Goal: Information Seeking & Learning: Learn about a topic

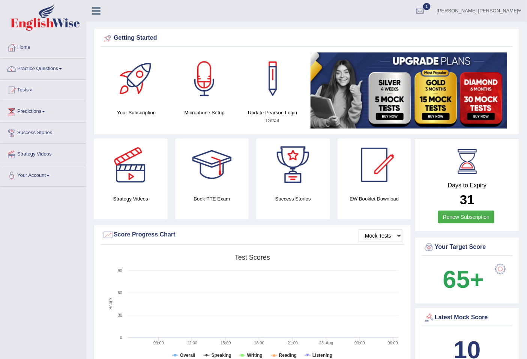
click at [509, 10] on link "Ajit Chhetri Karki" at bounding box center [479, 10] width 96 height 20
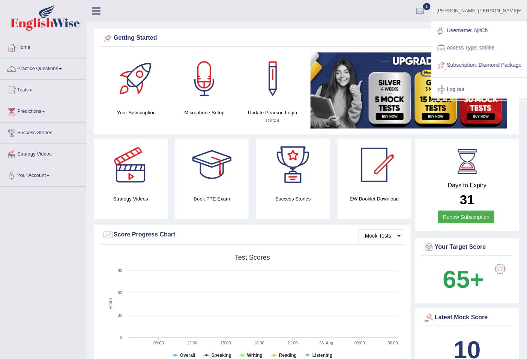
click at [491, 30] on link "Username: AjitCh" at bounding box center [479, 30] width 94 height 17
click at [491, 30] on div "Getting Started Your Subscription Microphone Setup Update Pearson Login Detail ×" at bounding box center [307, 81] width 426 height 107
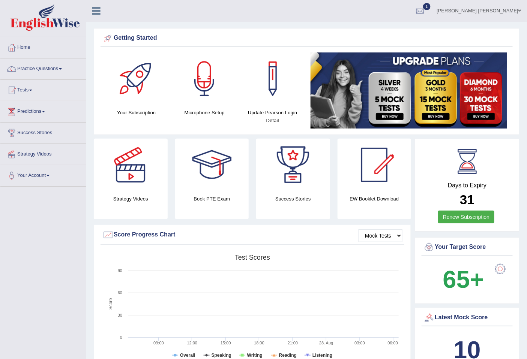
click at [499, 9] on link "Ajit Chhetri Karki" at bounding box center [479, 10] width 96 height 20
click at [0, 0] on link "Access Type: Online" at bounding box center [0, 0] width 0 height 0
click at [516, 11] on link "Ajit Chhetri Karki" at bounding box center [479, 10] width 96 height 20
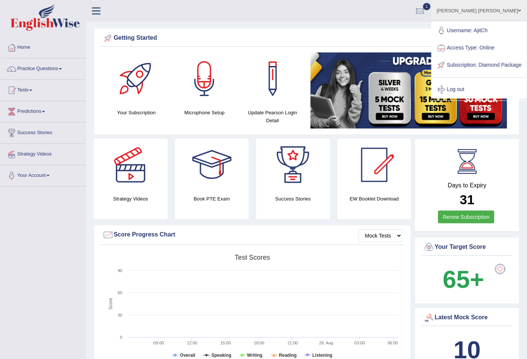
click at [479, 66] on link "Subscription: Diamond Package" at bounding box center [479, 65] width 94 height 17
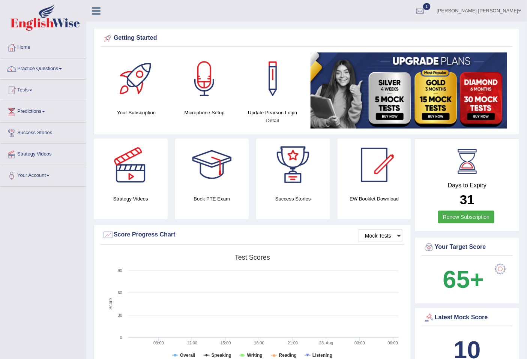
click at [510, 10] on link "Ajit Chhetri Karki" at bounding box center [479, 10] width 96 height 20
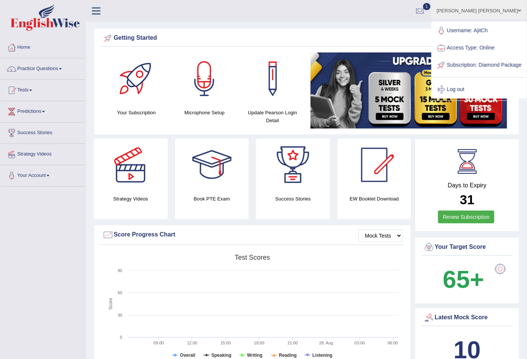
click at [480, 32] on link "Username: AjitCh" at bounding box center [479, 30] width 94 height 17
click at [480, 32] on div "Getting Started" at bounding box center [307, 39] width 412 height 15
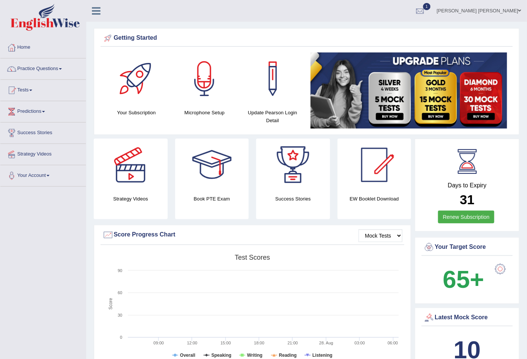
click at [513, 12] on link "Ajit Chhetri Karki" at bounding box center [479, 10] width 96 height 20
click at [0, 0] on link "Access Type: Online" at bounding box center [0, 0] width 0 height 0
click at [513, 12] on link "Ajit Chhetri Karki" at bounding box center [479, 10] width 96 height 20
click at [0, 0] on link "Access Type: Online" at bounding box center [0, 0] width 0 height 0
click at [518, 11] on span at bounding box center [519, 10] width 3 height 5
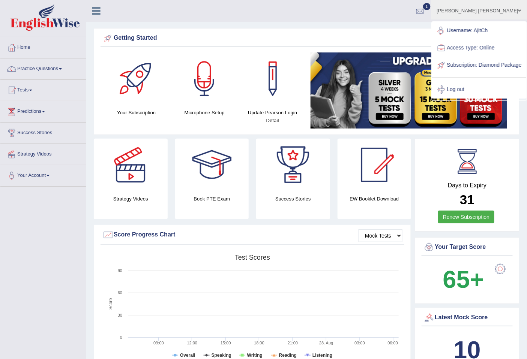
click at [426, 9] on div at bounding box center [419, 11] width 11 height 11
click at [0, 0] on li "See All Alerts" at bounding box center [0, 0] width 0 height 0
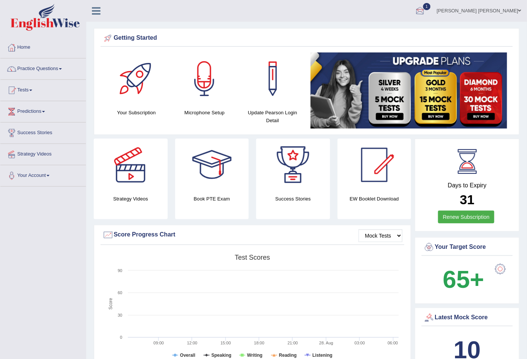
click at [426, 10] on div at bounding box center [419, 11] width 11 height 11
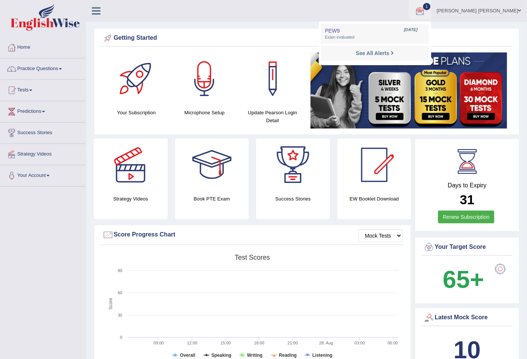
click at [513, 11] on link "Ajit Chhetri Karki" at bounding box center [479, 10] width 96 height 20
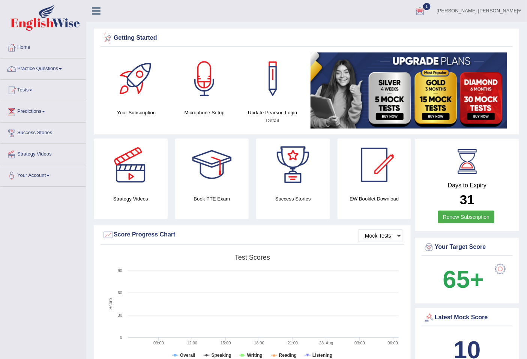
click at [516, 9] on link "Ajit Chhetri Karki" at bounding box center [479, 10] width 96 height 20
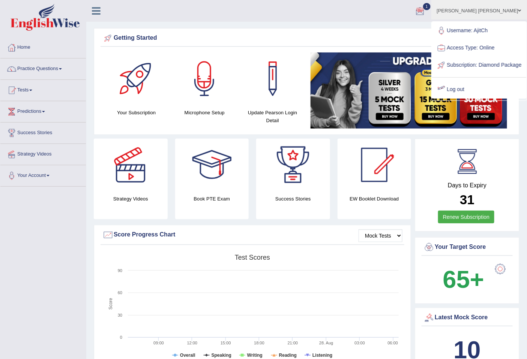
click at [467, 95] on link "Log out" at bounding box center [479, 89] width 94 height 17
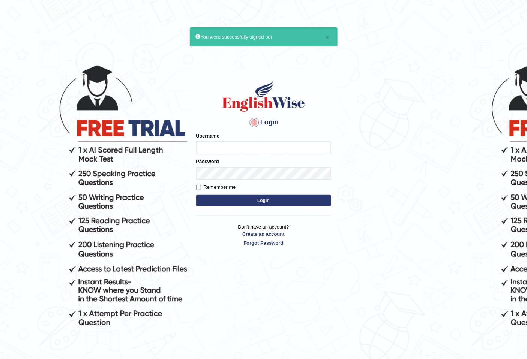
click at [247, 146] on input "Username" at bounding box center [263, 147] width 135 height 13
type input "AjitCH"
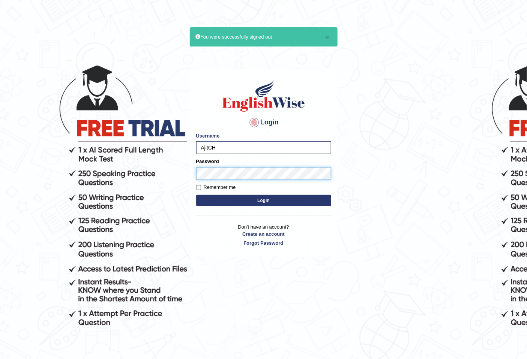
click at [196, 195] on button "Login" at bounding box center [263, 200] width 135 height 11
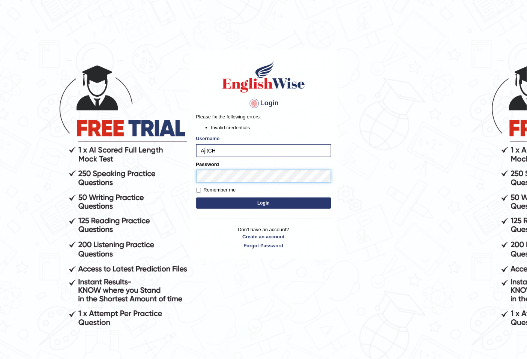
click at [196, 198] on button "Login" at bounding box center [263, 203] width 135 height 11
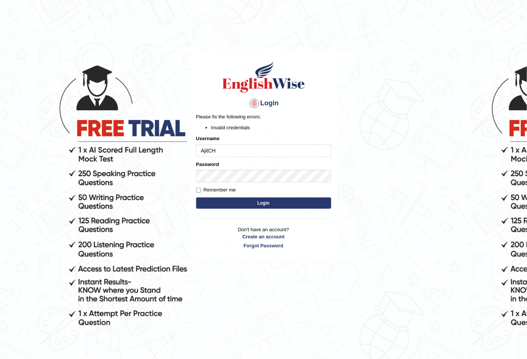
click at [222, 151] on input "AjitCH" at bounding box center [263, 150] width 135 height 13
type input "Alexs"
click at [224, 206] on button "Login" at bounding box center [263, 203] width 135 height 11
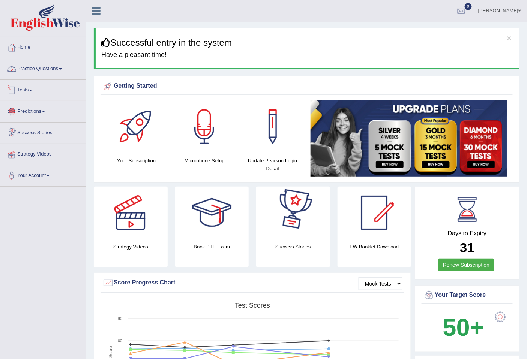
click at [44, 72] on link "Practice Questions" at bounding box center [43, 68] width 86 height 19
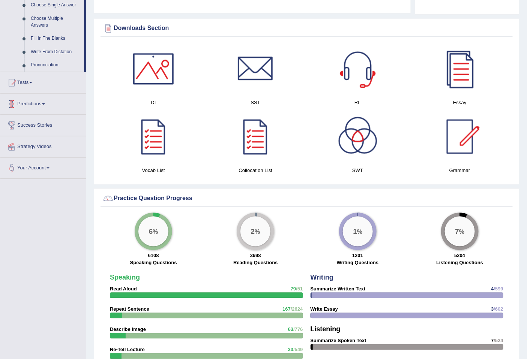
scroll to position [417, 0]
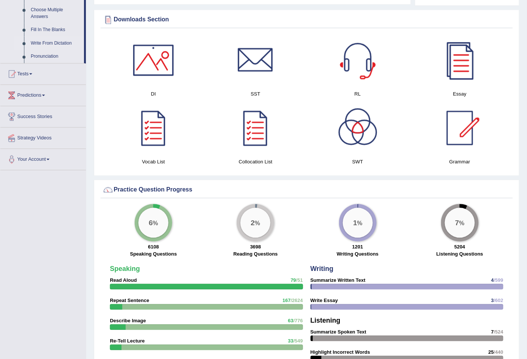
click at [56, 44] on link "Write From Dictation" at bounding box center [55, 44] width 57 height 14
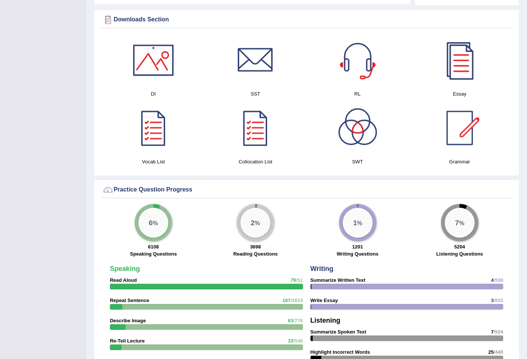
scroll to position [100, 0]
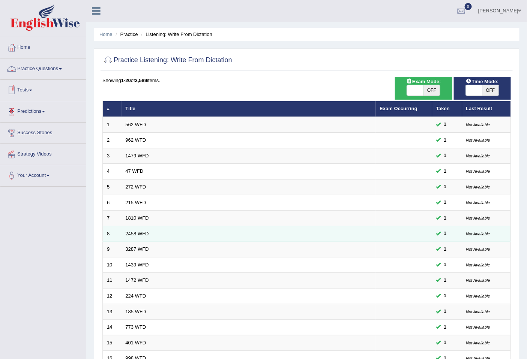
scroll to position [137, 0]
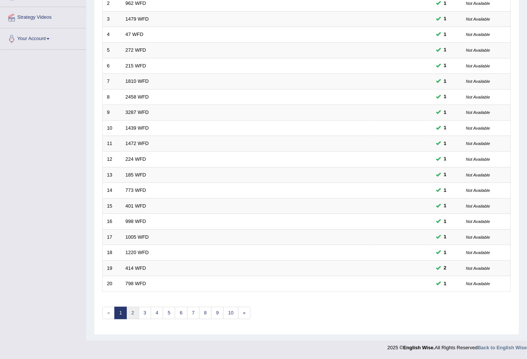
click at [132, 314] on link "2" at bounding box center [132, 313] width 12 height 12
click at [148, 315] on link "3" at bounding box center [145, 313] width 12 height 12
click at [155, 314] on link "4" at bounding box center [157, 313] width 12 height 12
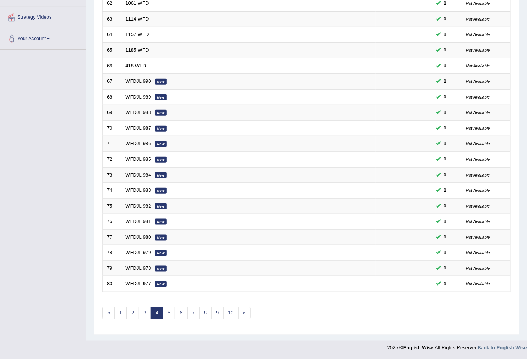
scroll to position [137, 0]
click at [170, 315] on link "5" at bounding box center [169, 313] width 12 height 12
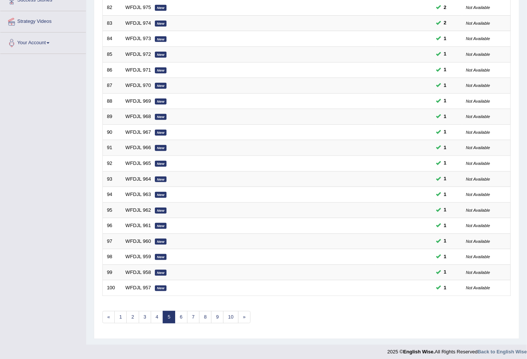
scroll to position [137, 0]
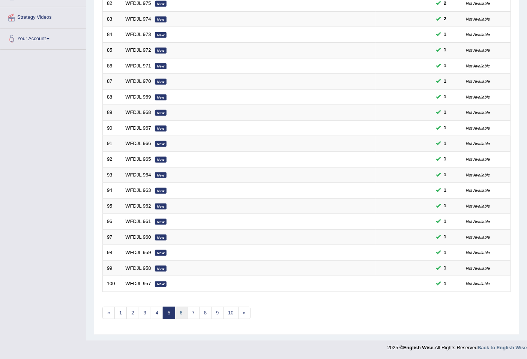
click at [181, 314] on link "6" at bounding box center [181, 313] width 12 height 12
click at [194, 314] on link "7" at bounding box center [193, 313] width 12 height 12
click at [194, 313] on link "8" at bounding box center [193, 313] width 12 height 12
click at [194, 313] on link "9" at bounding box center [193, 313] width 12 height 12
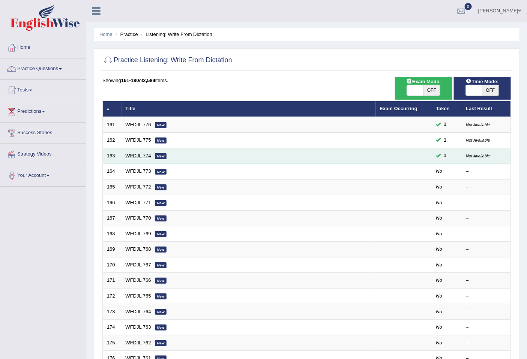
click at [144, 156] on link "WFDJL 774" at bounding box center [139, 156] width 26 height 6
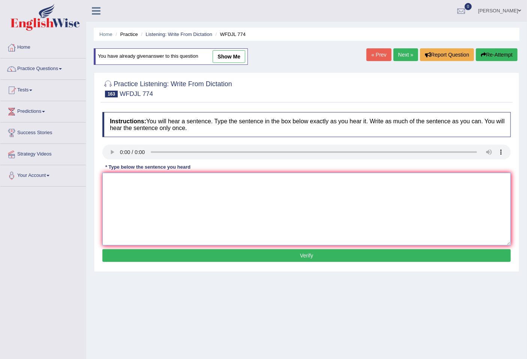
click at [114, 185] on textarea at bounding box center [306, 209] width 408 height 73
type textarea "Part of the recipy include bowling the water."
click at [249, 257] on button "Verify" at bounding box center [306, 255] width 408 height 13
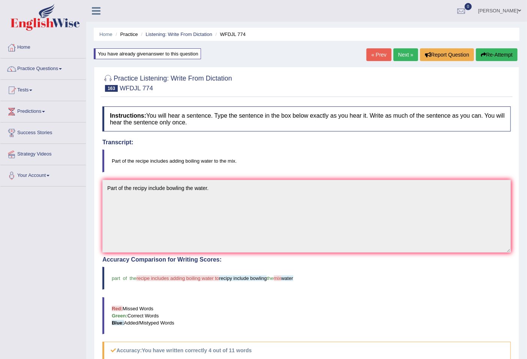
click at [403, 57] on link "Next »" at bounding box center [405, 54] width 25 height 13
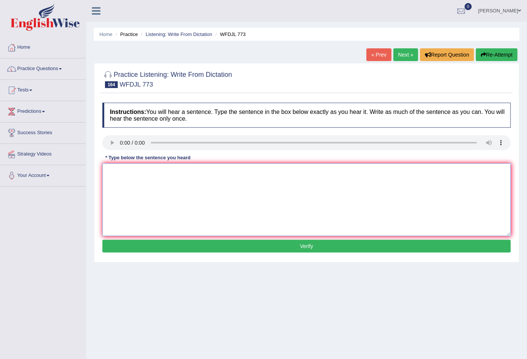
click at [117, 172] on textarea at bounding box center [306, 200] width 408 height 73
type textarea "A"
type textarea "Scoolarships"
click at [210, 252] on button "Verify" at bounding box center [306, 246] width 408 height 13
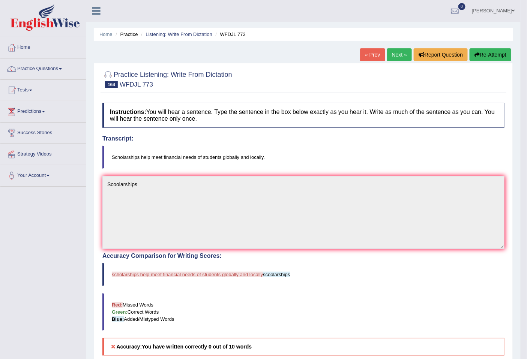
click at [400, 57] on link "Next »" at bounding box center [399, 54] width 25 height 13
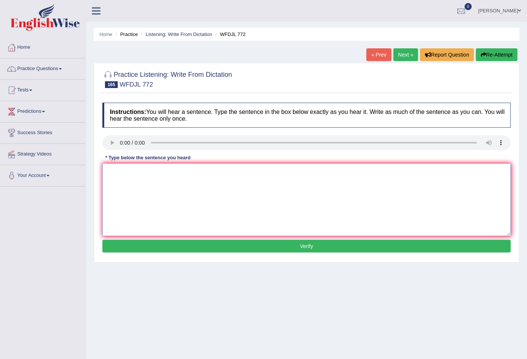
click at [150, 171] on textarea at bounding box center [306, 200] width 408 height 73
type textarea "The university website has many resources available."
click at [304, 248] on button "Verify" at bounding box center [306, 246] width 408 height 13
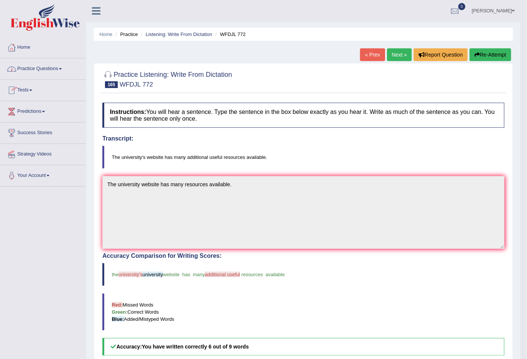
click at [45, 65] on link "Practice Questions" at bounding box center [43, 68] width 86 height 19
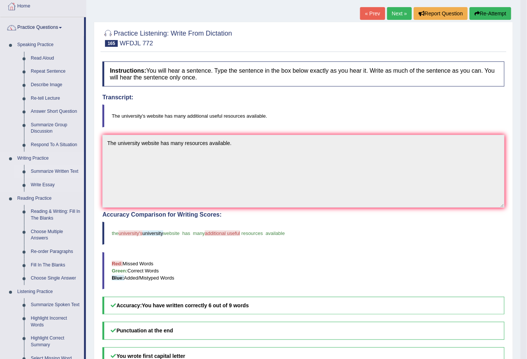
scroll to position [228, 0]
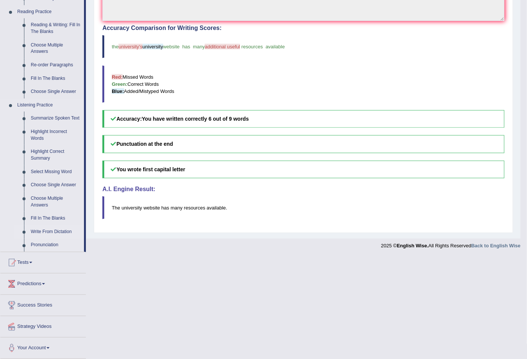
click at [54, 229] on link "Write From Dictation" at bounding box center [55, 232] width 57 height 14
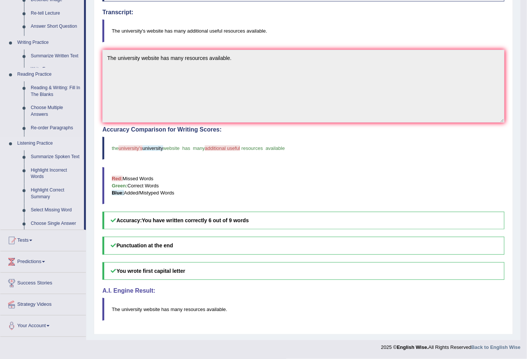
scroll to position [126, 0]
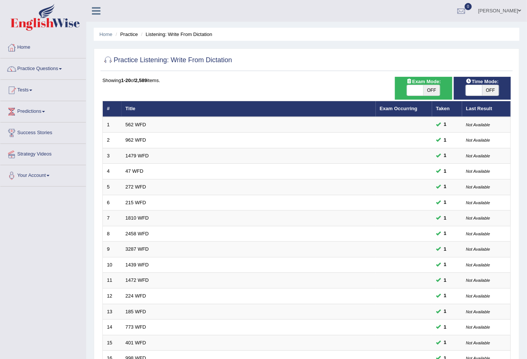
click at [489, 89] on span "OFF" at bounding box center [490, 90] width 17 height 11
checkbox input "true"
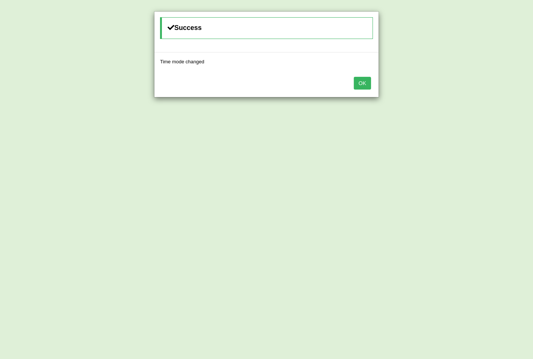
click at [362, 81] on button "OK" at bounding box center [362, 83] width 17 height 13
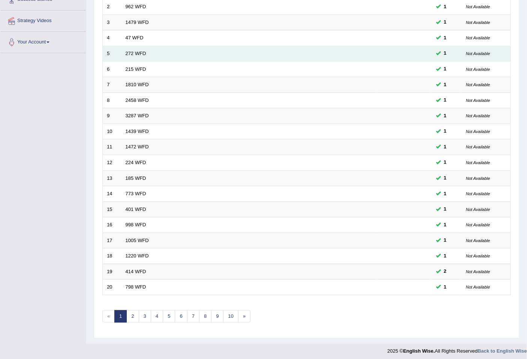
scroll to position [137, 0]
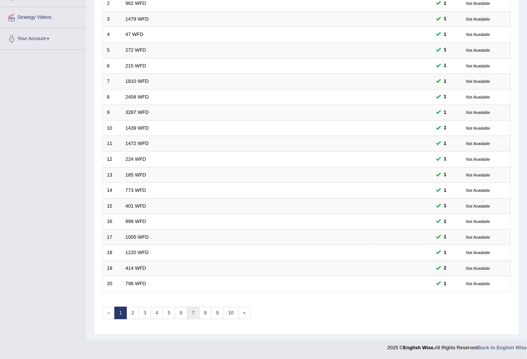
click at [194, 313] on link "7" at bounding box center [193, 313] width 12 height 12
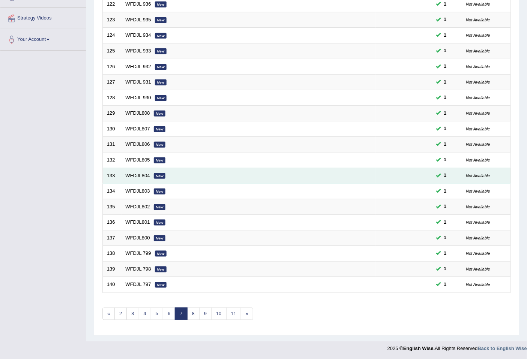
scroll to position [137, 0]
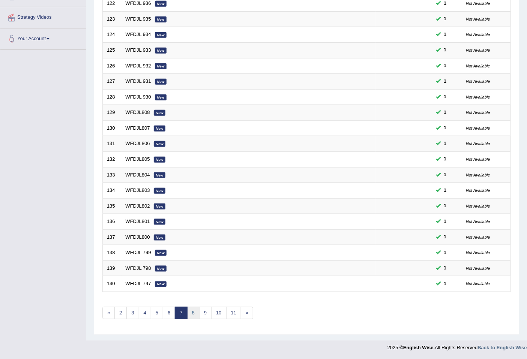
click at [192, 315] on link "8" at bounding box center [193, 313] width 12 height 12
click at [196, 313] on link "9" at bounding box center [193, 313] width 12 height 12
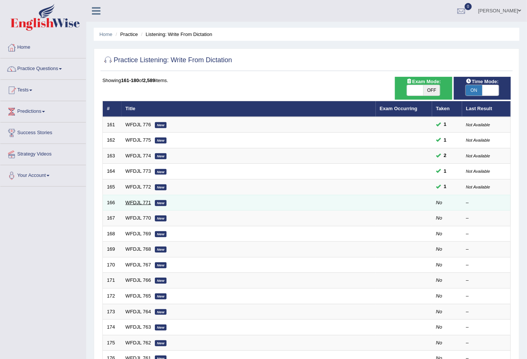
click at [137, 201] on link "WFDJL 771" at bounding box center [139, 203] width 26 height 6
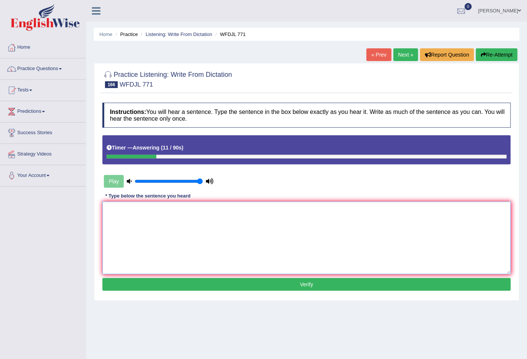
click at [145, 230] on textarea at bounding box center [306, 238] width 408 height 73
type textarea "Digital systems have more access today"
click at [291, 287] on button "Verify" at bounding box center [306, 284] width 408 height 13
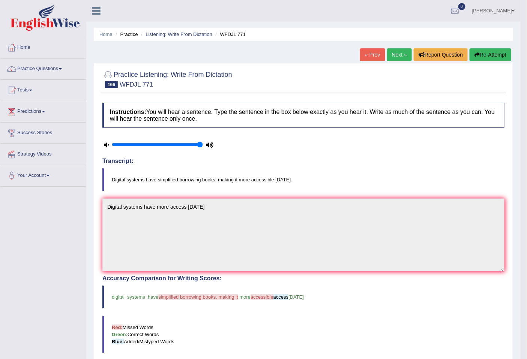
click at [400, 54] on link "Next »" at bounding box center [399, 54] width 25 height 13
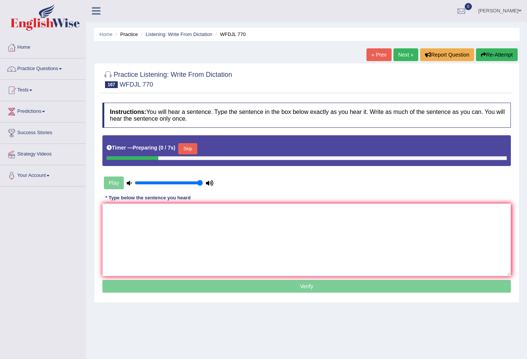
click at [147, 217] on textarea at bounding box center [306, 240] width 408 height 73
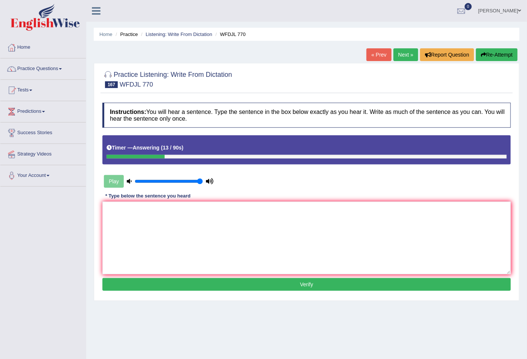
click at [133, 233] on textarea at bounding box center [306, 238] width 408 height 73
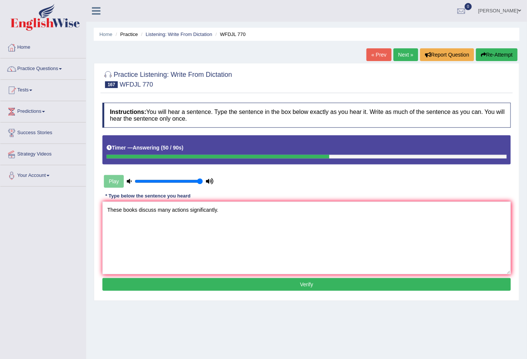
type textarea "These books discuss many actions significantly."
click at [259, 287] on button "Verify" at bounding box center [306, 284] width 408 height 13
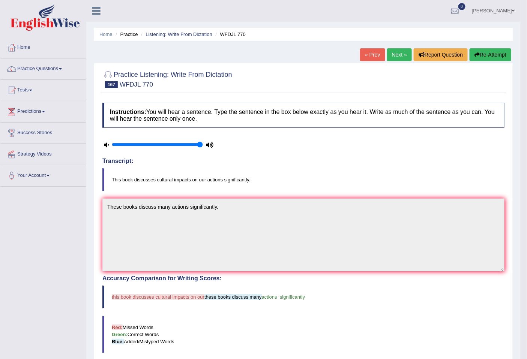
click at [396, 55] on link "Next »" at bounding box center [399, 54] width 25 height 13
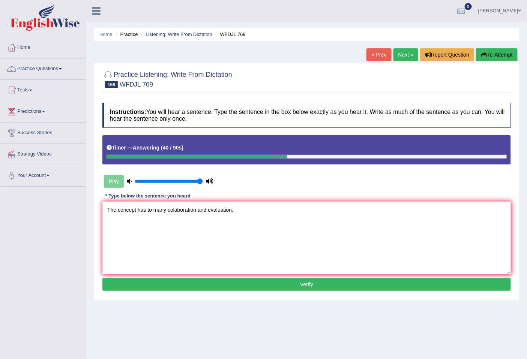
type textarea "The concept has to many colaboration and evaluation."
click at [216, 286] on button "Verify" at bounding box center [306, 284] width 408 height 13
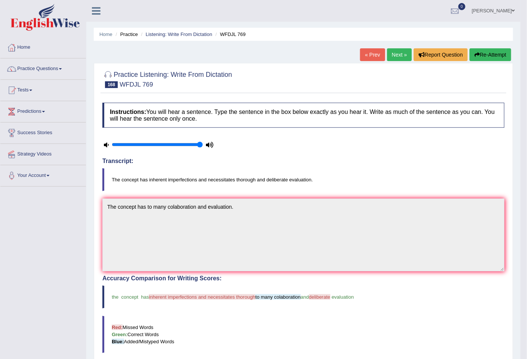
click at [396, 54] on link "Next »" at bounding box center [399, 54] width 25 height 13
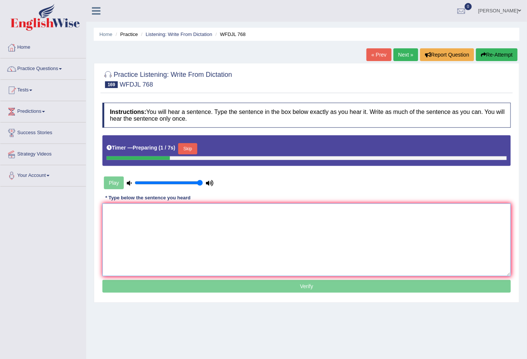
click at [175, 228] on textarea at bounding box center [306, 240] width 408 height 73
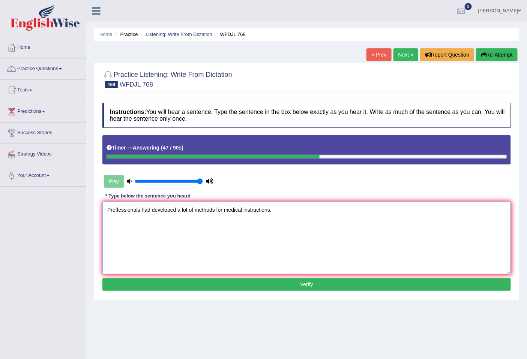
type textarea "Proffessionals had developed a lot of methods for medical instructions."
click at [215, 282] on button "Verify" at bounding box center [306, 284] width 408 height 13
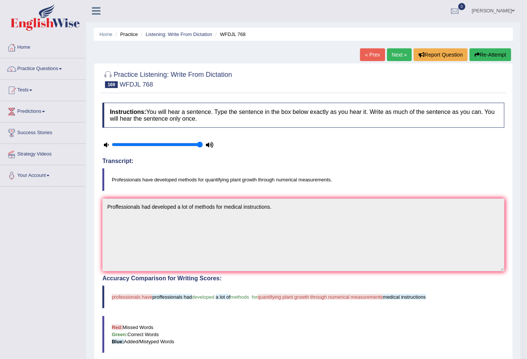
click at [393, 53] on link "Next »" at bounding box center [399, 54] width 25 height 13
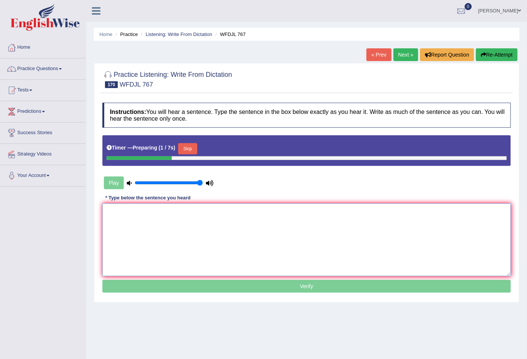
click at [147, 221] on textarea at bounding box center [306, 240] width 408 height 73
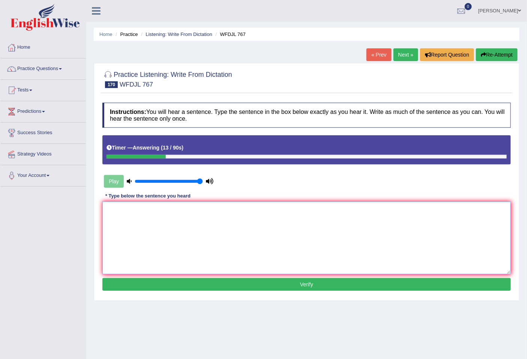
click at [147, 221] on textarea at bounding box center [306, 238] width 408 height 73
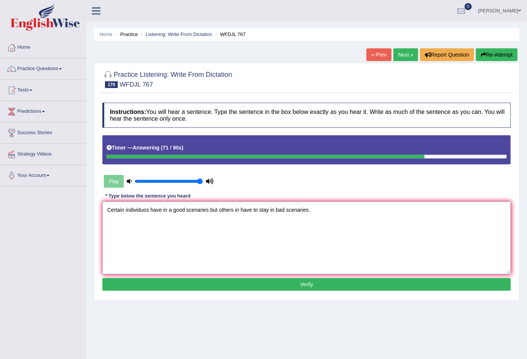
type textarea "Certain individuos have in a good scenaries but others in have to stay in bad s…"
click at [278, 288] on button "Verify" at bounding box center [306, 284] width 408 height 13
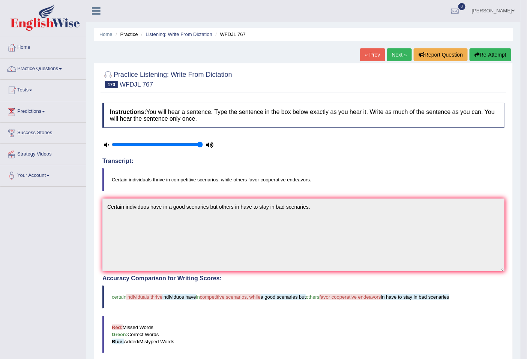
click at [399, 51] on link "Next »" at bounding box center [399, 54] width 25 height 13
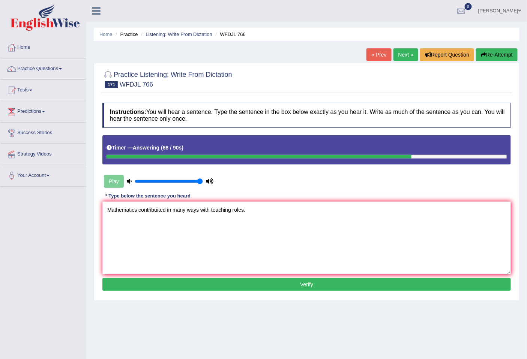
type textarea "Mathematics contribuited in many ways with teaching roles."
click at [259, 283] on button "Verify" at bounding box center [306, 284] width 408 height 13
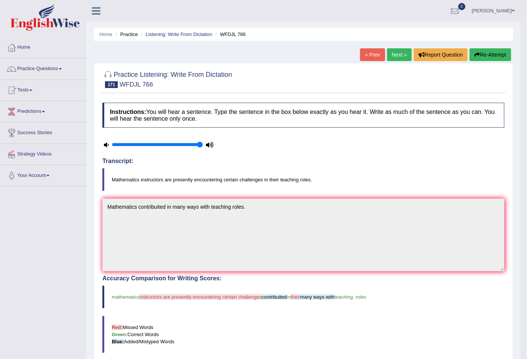
click at [397, 56] on link "Next »" at bounding box center [399, 54] width 25 height 13
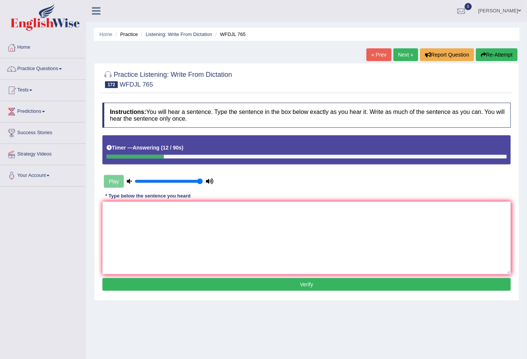
click at [167, 216] on textarea at bounding box center [306, 238] width 408 height 73
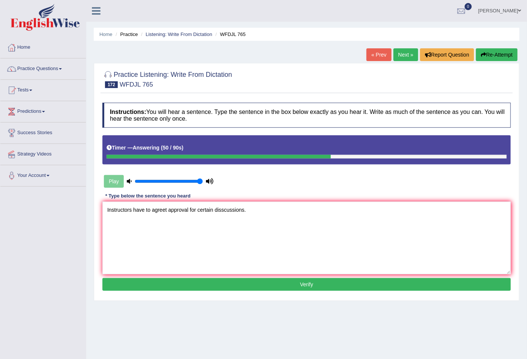
type textarea "Instructors have to agreet approval for certain disscussions."
click at [248, 279] on button "Verify" at bounding box center [306, 284] width 408 height 13
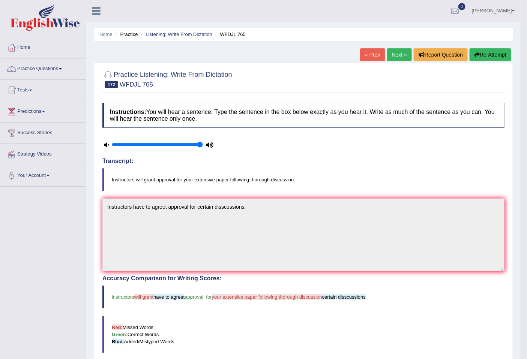
click at [392, 51] on link "Next »" at bounding box center [399, 54] width 25 height 13
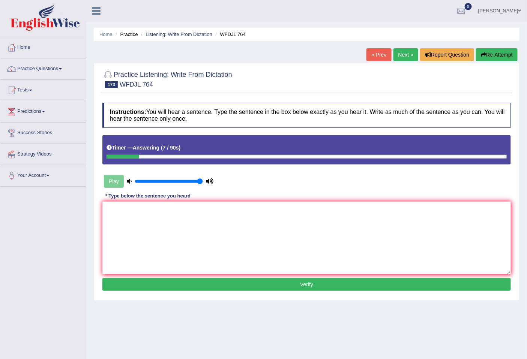
click at [179, 218] on textarea at bounding box center [306, 238] width 408 height 73
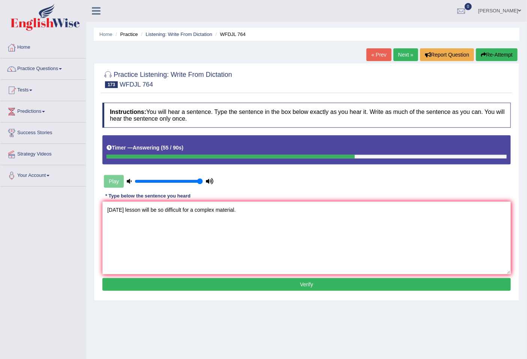
type textarea "Tomorrow's lesson will be so difficult for a complex material."
click at [239, 287] on button "Verify" at bounding box center [306, 284] width 408 height 13
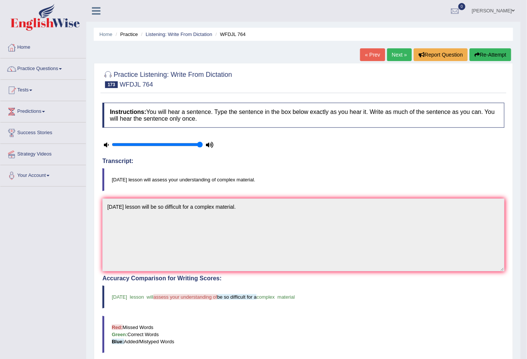
click at [396, 53] on link "Next »" at bounding box center [399, 54] width 25 height 13
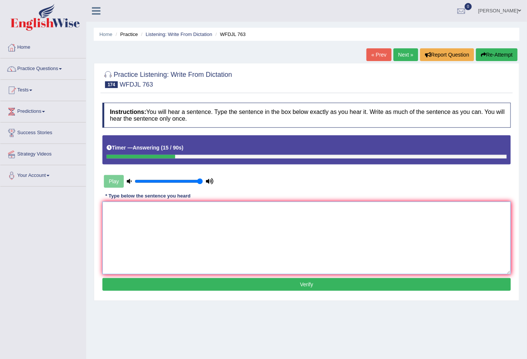
click at [208, 224] on textarea at bounding box center [306, 238] width 408 height 73
type textarea "R"
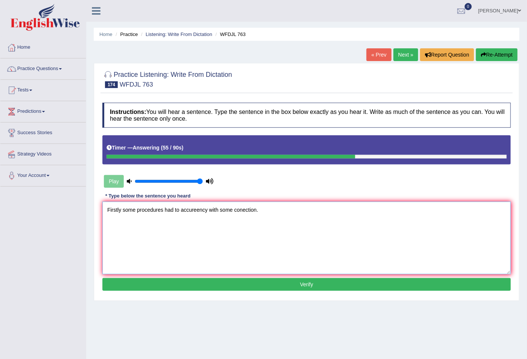
type textarea "Firstly some procedures had to accureency with some conection."
click at [273, 286] on button "Verify" at bounding box center [306, 284] width 408 height 13
click at [273, 286] on div "Home Practice Listening: Write From Dictation WFDJL 763 « Prev Next » Report Qu…" at bounding box center [306, 187] width 441 height 375
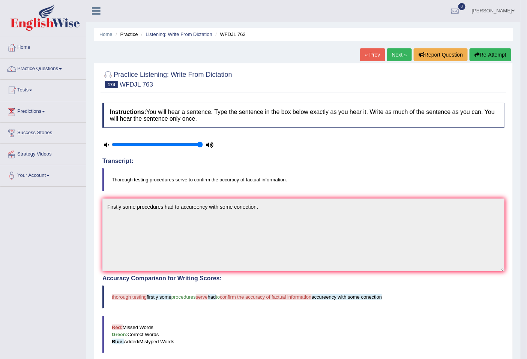
scroll to position [139, 0]
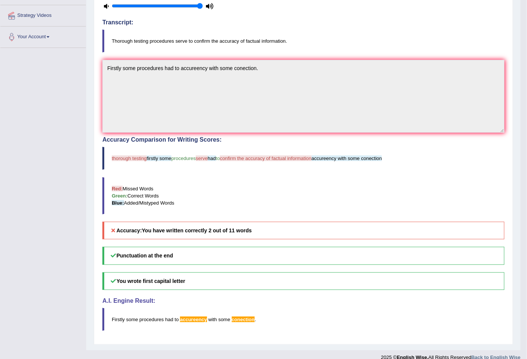
drag, startPoint x: 286, startPoint y: 39, endPoint x: 242, endPoint y: 40, distance: 44.3
click at [242, 40] on blockquote "Thorough testing procedures serve to confirm the accuracy of factual informatio…" at bounding box center [303, 41] width 402 height 23
drag, startPoint x: 113, startPoint y: 39, endPoint x: 286, endPoint y: 54, distance: 174.3
click at [281, 52] on blockquote "Thorough testing procedures serve to confirm the accuracy of factual informatio…" at bounding box center [303, 41] width 402 height 23
click at [282, 52] on blockquote "Thorough testing procedures serve to confirm the accuracy of factual informatio…" at bounding box center [303, 41] width 402 height 23
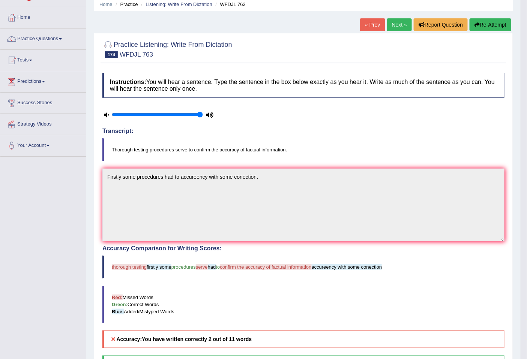
scroll to position [0, 0]
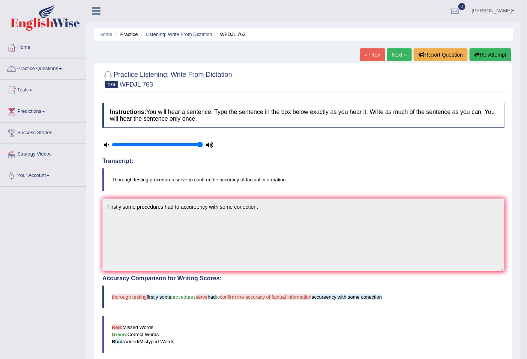
click at [399, 56] on link "Next »" at bounding box center [399, 54] width 25 height 13
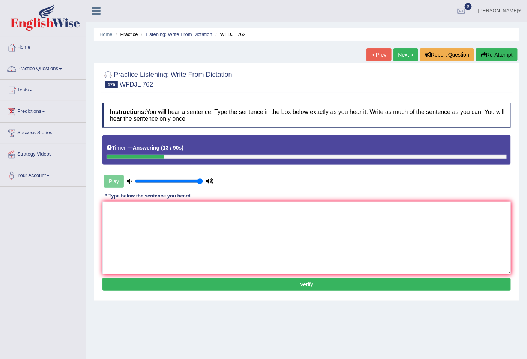
click at [148, 223] on textarea at bounding box center [306, 238] width 408 height 73
type textarea "l"
type textarea ":"
type textarea "Late mission has throught consideration."
click at [219, 284] on button "Verify" at bounding box center [306, 284] width 408 height 13
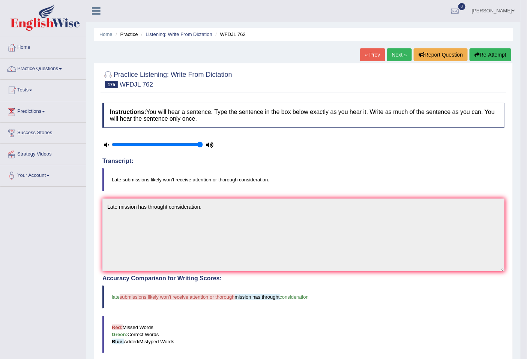
click at [399, 56] on link "Next »" at bounding box center [399, 54] width 25 height 13
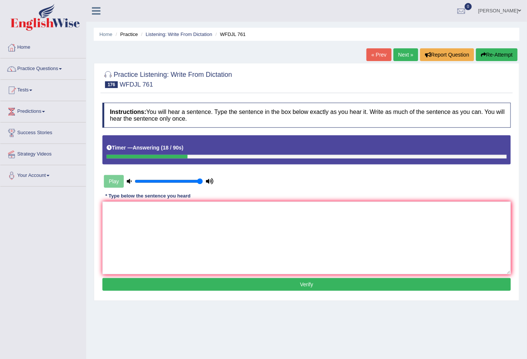
click at [148, 235] on textarea at bounding box center [306, 238] width 408 height 73
type textarea "Online resources are allow in the webpage anytime."
click at [215, 282] on button "Verify" at bounding box center [306, 284] width 408 height 13
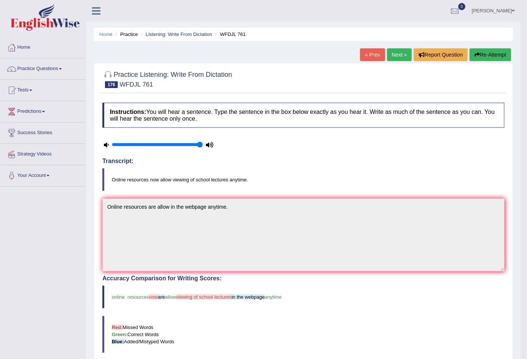
click at [395, 56] on link "Next »" at bounding box center [399, 54] width 25 height 13
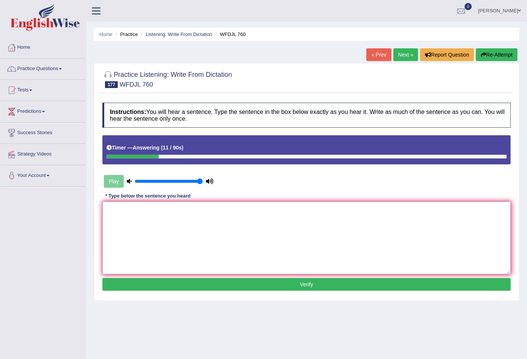
click at [218, 227] on textarea at bounding box center [306, 238] width 408 height 73
type textarea "A few employes exist in this particular sector."
click at [226, 282] on button "Verify" at bounding box center [306, 284] width 408 height 13
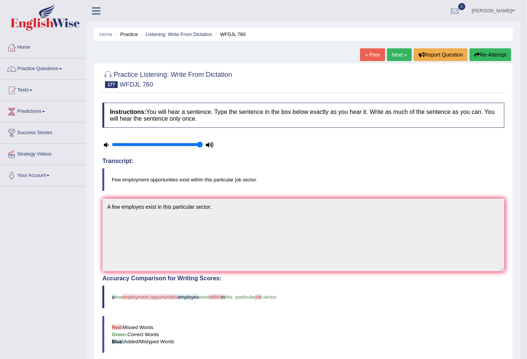
click at [398, 57] on link "Next »" at bounding box center [399, 54] width 25 height 13
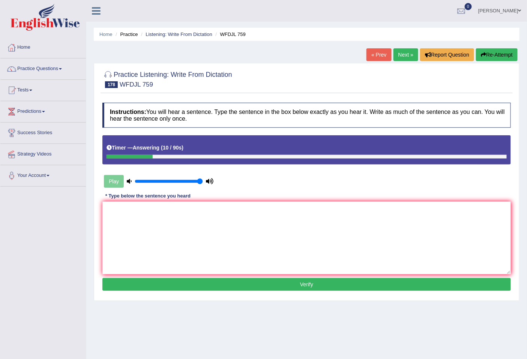
click at [160, 225] on textarea at bounding box center [306, 238] width 408 height 73
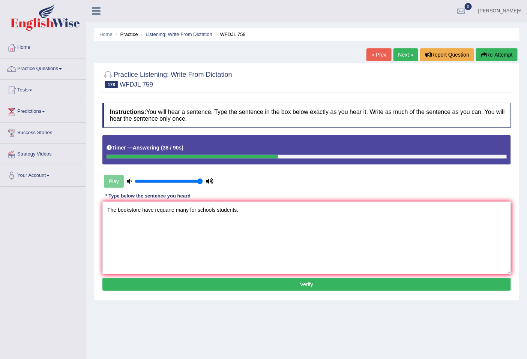
type textarea "The bookstore have requarie many for schools students."
click at [248, 282] on button "Verify" at bounding box center [306, 284] width 408 height 13
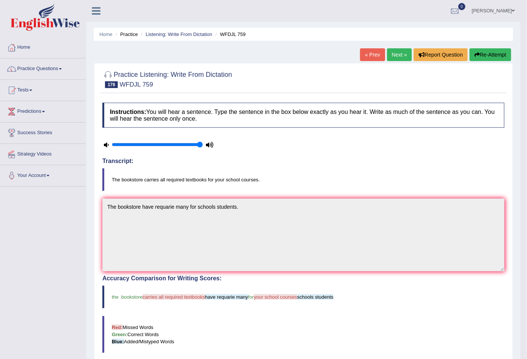
click at [398, 54] on link "Next »" at bounding box center [399, 54] width 25 height 13
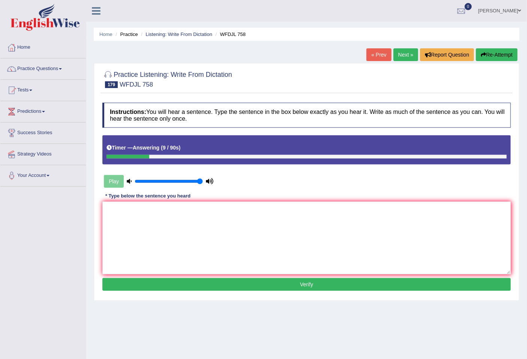
click at [154, 219] on textarea at bounding box center [306, 238] width 408 height 73
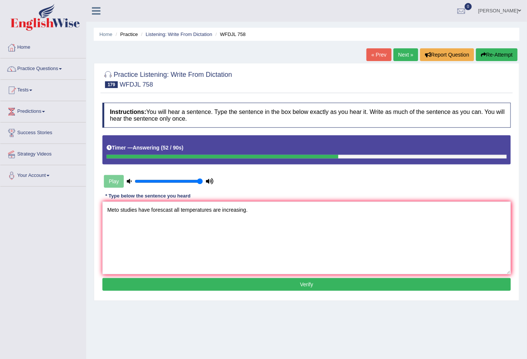
click at [118, 210] on textarea "Meto studies have forescast all temperatures are increasing." at bounding box center [306, 238] width 408 height 73
click at [115, 210] on textarea "Metodologies studies have forescast all temperatures are increasing." at bounding box center [306, 238] width 408 height 73
type textarea "Methodologies studies have forescast all temperatures are increasing."
click at [176, 280] on button "Verify" at bounding box center [306, 284] width 408 height 13
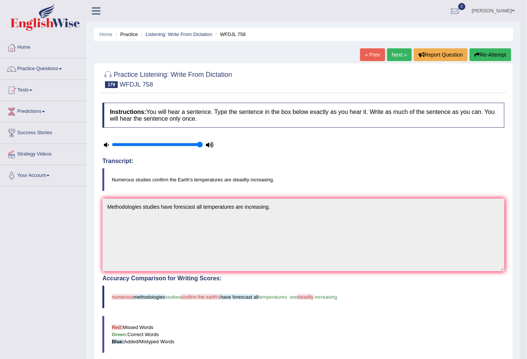
click at [399, 54] on link "Next »" at bounding box center [399, 54] width 25 height 13
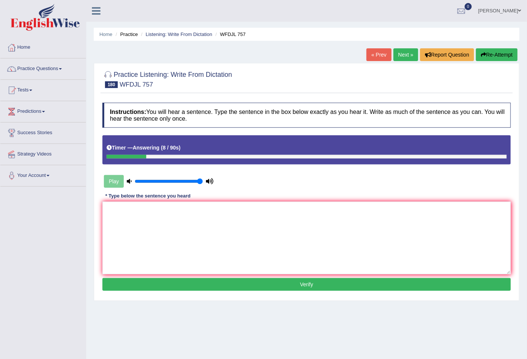
click at [167, 225] on textarea at bounding box center [306, 238] width 408 height 73
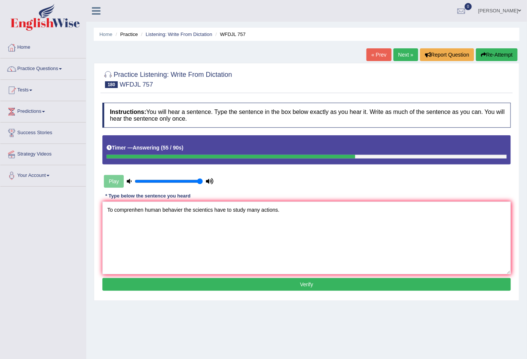
type textarea "To comprenhen human behavier the scientics have to study many actions."
click at [231, 287] on button "Verify" at bounding box center [306, 284] width 408 height 13
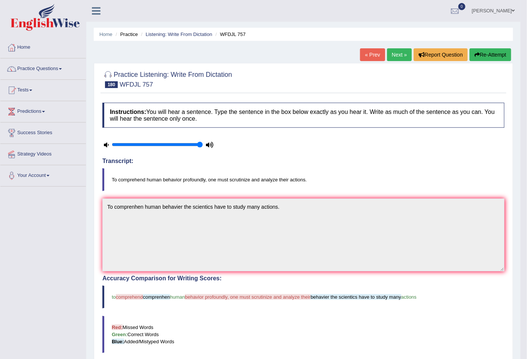
click at [397, 52] on link "Next »" at bounding box center [399, 54] width 25 height 13
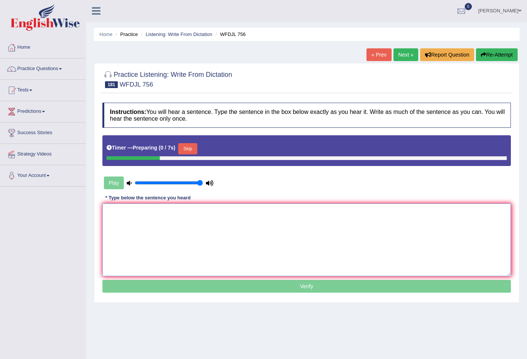
click at [179, 225] on textarea at bounding box center [306, 240] width 408 height 73
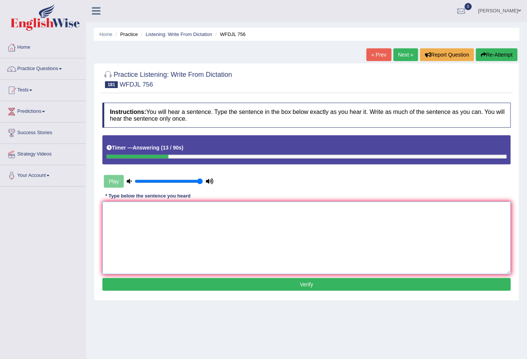
click at [171, 229] on textarea at bounding box center [306, 238] width 408 height 73
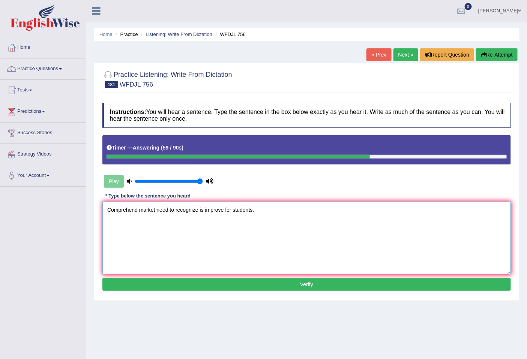
type textarea "Comprehend market need to recognize is improve for students."
click at [282, 280] on button "Verify" at bounding box center [306, 284] width 408 height 13
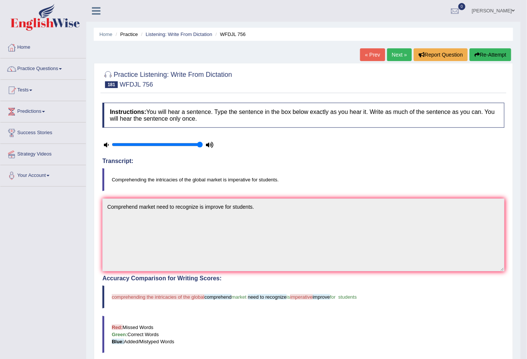
click at [399, 56] on link "Next »" at bounding box center [399, 54] width 25 height 13
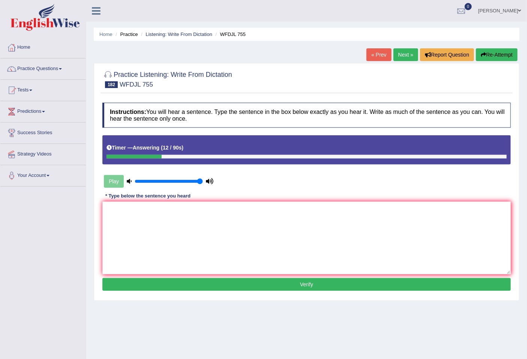
click at [161, 222] on textarea at bounding box center [306, 238] width 408 height 73
type textarea "b"
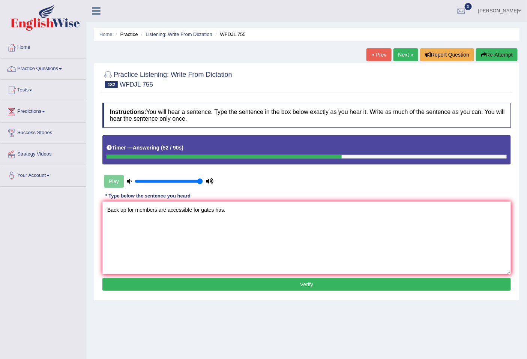
type textarea "Back up for members are accessible for gates has."
click at [260, 284] on button "Verify" at bounding box center [306, 284] width 408 height 13
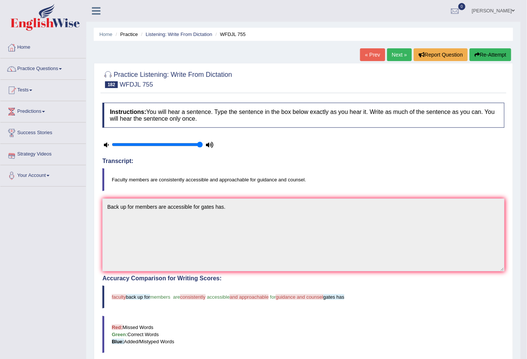
click at [106, 144] on icon at bounding box center [106, 145] width 5 height 5
click at [210, 145] on icon at bounding box center [210, 145] width 8 height 5
click at [104, 144] on icon at bounding box center [106, 145] width 5 height 5
click at [392, 50] on link "Next »" at bounding box center [399, 54] width 25 height 13
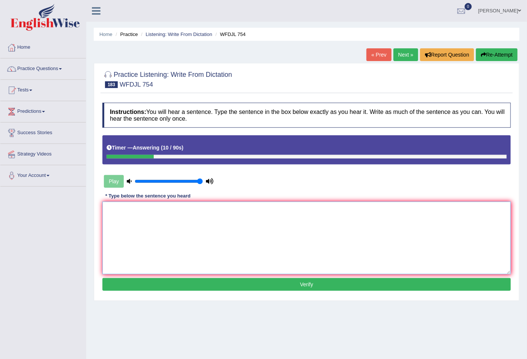
click at [197, 214] on textarea at bounding box center [306, 238] width 408 height 73
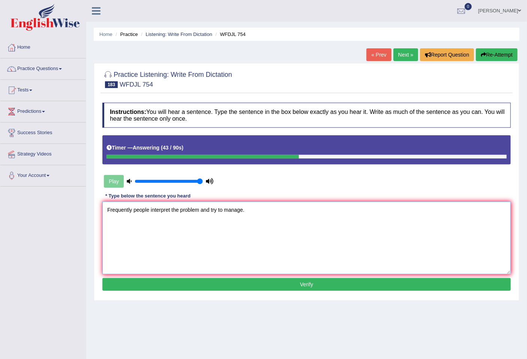
type textarea "Frequently people interpret the problem and try to manage."
click at [209, 286] on button "Verify" at bounding box center [306, 284] width 408 height 13
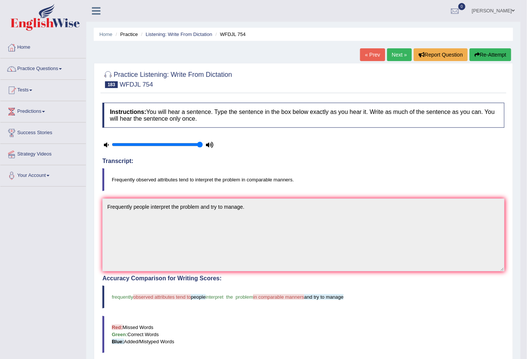
click at [399, 57] on link "Next »" at bounding box center [399, 54] width 25 height 13
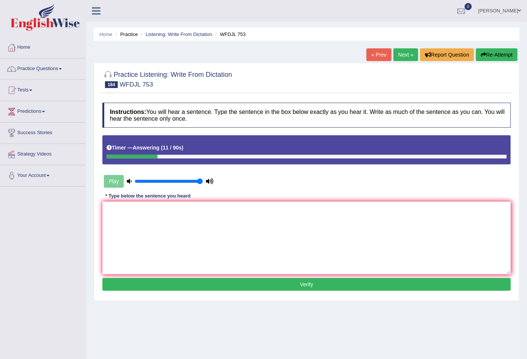
click at [185, 209] on textarea at bounding box center [306, 238] width 408 height 73
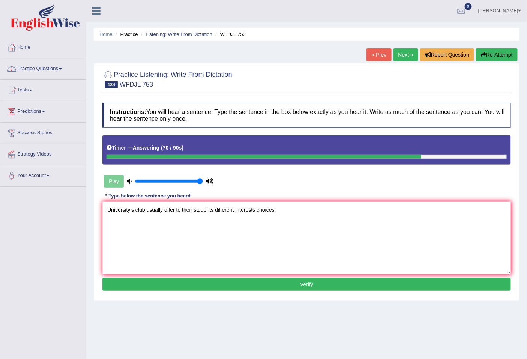
type textarea "University's club usually offer to their students different interests choices."
click at [231, 284] on button "Verify" at bounding box center [306, 284] width 408 height 13
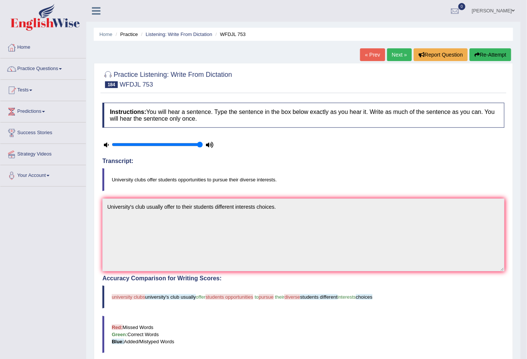
click at [397, 56] on link "Next »" at bounding box center [399, 54] width 25 height 13
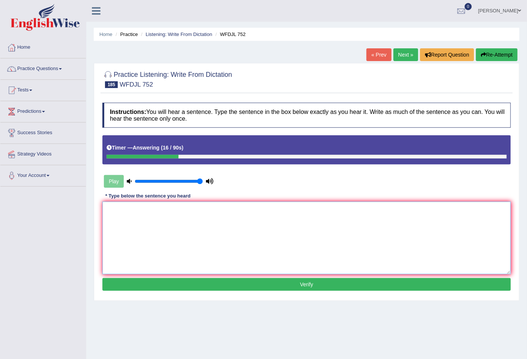
click at [219, 207] on textarea at bounding box center [306, 238] width 408 height 73
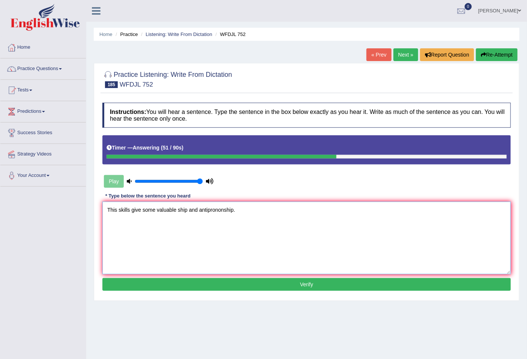
type textarea "This skills give some valuable ship and antiprononship."
click at [310, 286] on button "Verify" at bounding box center [306, 284] width 408 height 13
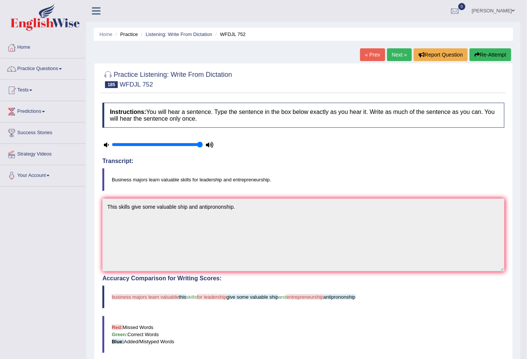
drag, startPoint x: 269, startPoint y: 179, endPoint x: 230, endPoint y: 183, distance: 39.2
click at [237, 177] on blockquote "Business majors learn valuable skills for leadership and entrepreneurship." at bounding box center [303, 179] width 402 height 23
click at [231, 179] on blockquote "Business majors learn valuable skills for leadership and entrepreneurship." at bounding box center [303, 179] width 402 height 23
click at [241, 178] on blockquote "Business majors learn valuable skills for leadership and entrepreneurship." at bounding box center [303, 179] width 402 height 23
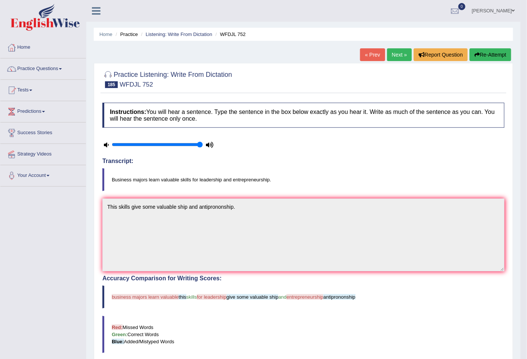
click at [241, 178] on blockquote "Business majors learn valuable skills for leadership and entrepreneurship." at bounding box center [303, 179] width 402 height 23
click at [391, 56] on link "Next »" at bounding box center [399, 54] width 25 height 13
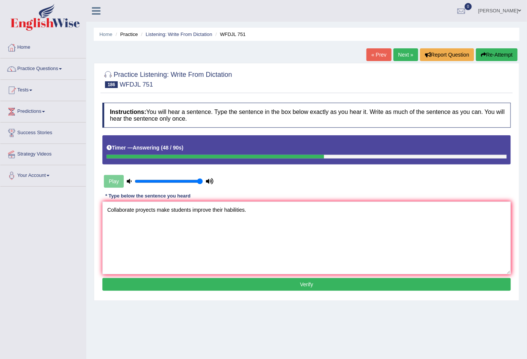
type textarea "Collaborate proyects make students improve their habilities."
click at [355, 286] on button "Verify" at bounding box center [306, 284] width 408 height 13
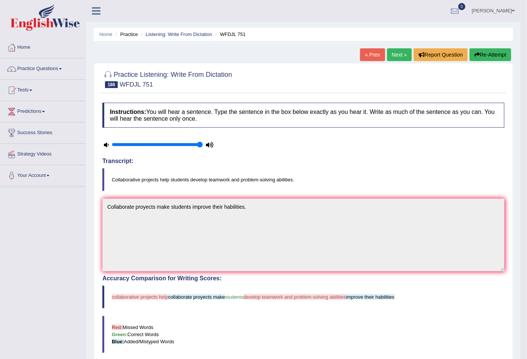
click at [497, 8] on link "[PERSON_NAME]" at bounding box center [493, 10] width 54 height 20
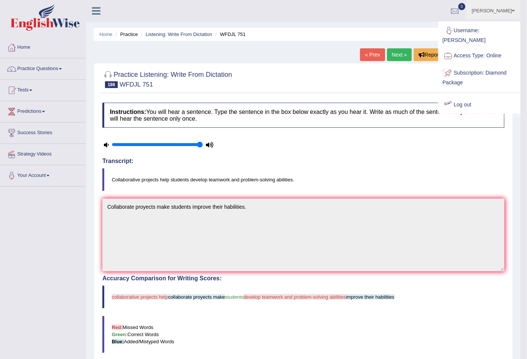
click at [463, 96] on link "Log out" at bounding box center [479, 104] width 81 height 17
